Goal: Use online tool/utility: Utilize a website feature to perform a specific function

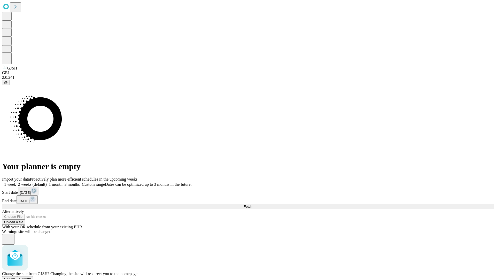
click at [31, 277] on span "Confirm" at bounding box center [25, 279] width 12 height 4
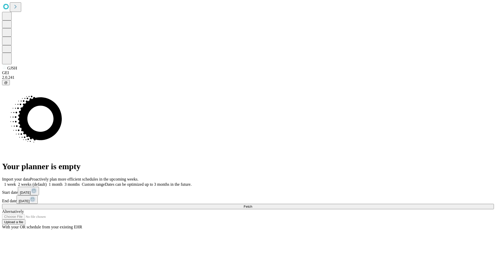
click at [16, 182] on label "1 week" at bounding box center [9, 184] width 14 height 4
click at [252, 205] on span "Fetch" at bounding box center [248, 207] width 9 height 4
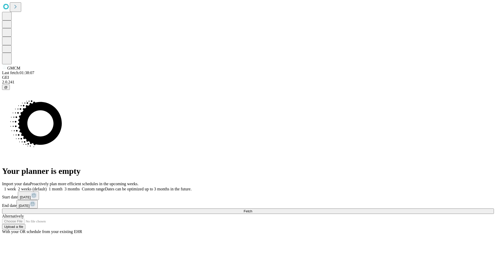
click at [252, 209] on span "Fetch" at bounding box center [248, 211] width 9 height 4
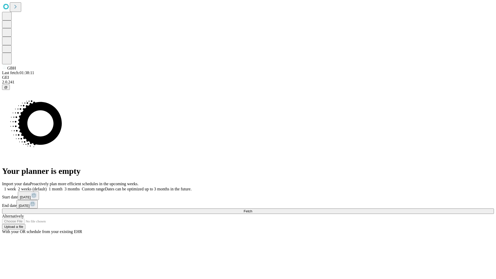
click at [16, 187] on label "1 week" at bounding box center [9, 189] width 14 height 4
click at [252, 209] on span "Fetch" at bounding box center [248, 211] width 9 height 4
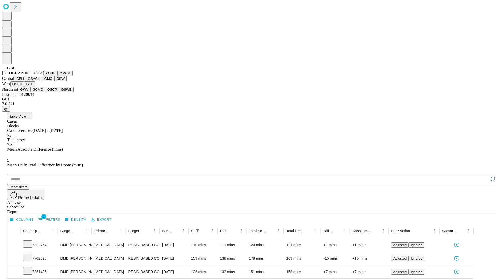
click at [40, 81] on button "GSACH" at bounding box center [34, 78] width 16 height 5
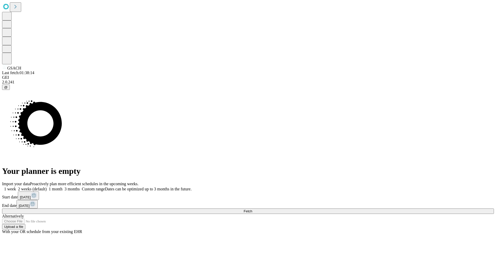
click at [16, 187] on label "1 week" at bounding box center [9, 189] width 14 height 4
click at [252, 209] on span "Fetch" at bounding box center [248, 211] width 9 height 4
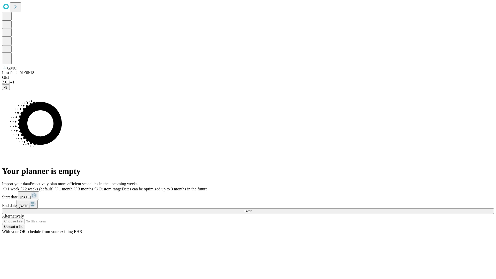
click at [19, 187] on label "1 week" at bounding box center [10, 189] width 17 height 4
click at [252, 209] on span "Fetch" at bounding box center [248, 211] width 9 height 4
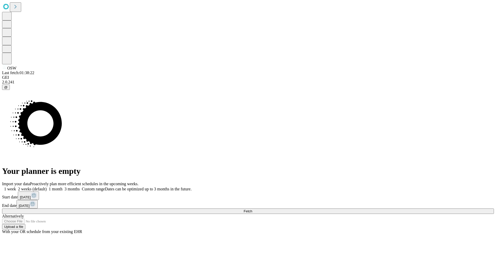
click at [16, 187] on label "1 week" at bounding box center [9, 189] width 14 height 4
click at [252, 209] on span "Fetch" at bounding box center [248, 211] width 9 height 4
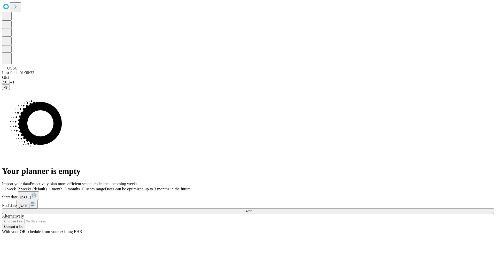
click at [16, 187] on label "1 week" at bounding box center [9, 189] width 14 height 4
click at [252, 209] on span "Fetch" at bounding box center [248, 211] width 9 height 4
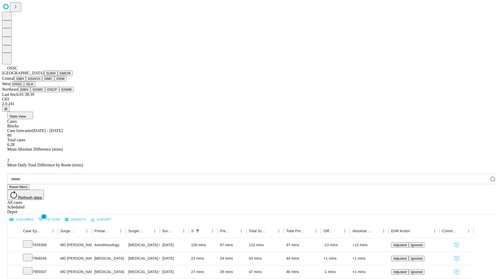
click at [35, 87] on button "GLH" at bounding box center [29, 83] width 11 height 5
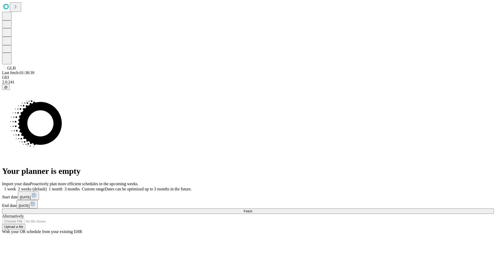
click at [16, 187] on label "1 week" at bounding box center [9, 189] width 14 height 4
click at [252, 209] on span "Fetch" at bounding box center [248, 211] width 9 height 4
click at [16, 187] on label "1 week" at bounding box center [9, 189] width 14 height 4
click at [252, 209] on span "Fetch" at bounding box center [248, 211] width 9 height 4
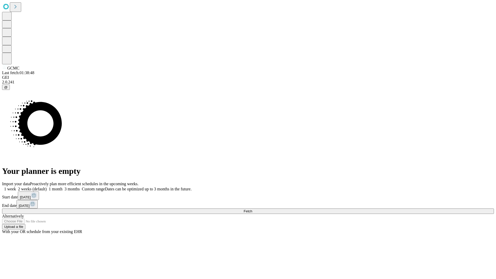
click at [16, 187] on label "1 week" at bounding box center [9, 189] width 14 height 4
click at [252, 209] on span "Fetch" at bounding box center [248, 211] width 9 height 4
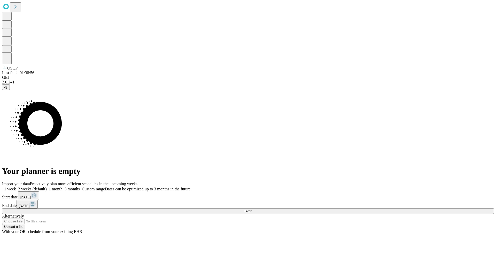
click at [16, 187] on label "1 week" at bounding box center [9, 189] width 14 height 4
click at [252, 209] on span "Fetch" at bounding box center [248, 211] width 9 height 4
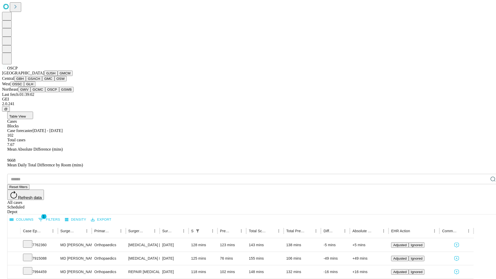
click at [59, 92] on button "GSWB" at bounding box center [66, 89] width 15 height 5
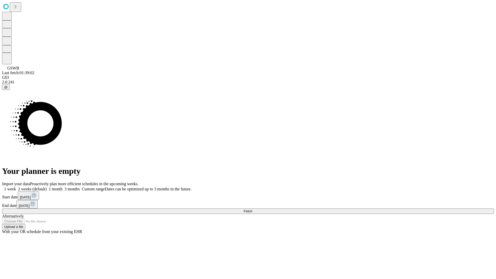
click at [16, 187] on label "1 week" at bounding box center [9, 189] width 14 height 4
click at [252, 209] on span "Fetch" at bounding box center [248, 211] width 9 height 4
